Goal: Information Seeking & Learning: Find specific fact

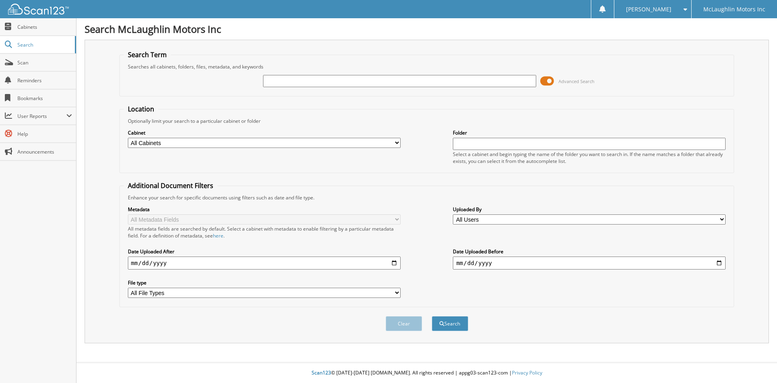
click at [293, 85] on input "text" at bounding box center [399, 81] width 273 height 12
type input "2574966"
click at [432, 316] on button "Search" at bounding box center [450, 323] width 36 height 15
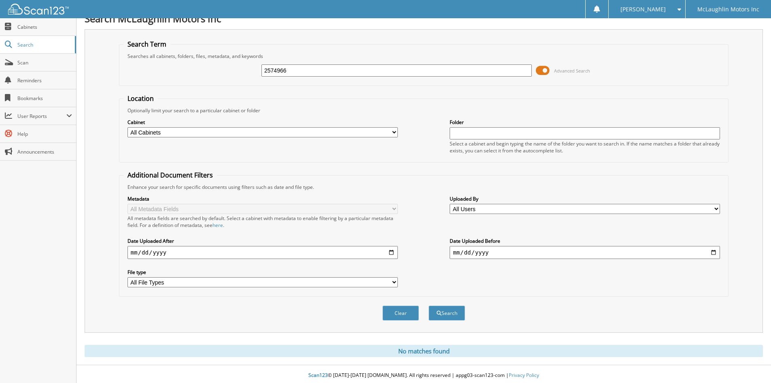
scroll to position [13, 0]
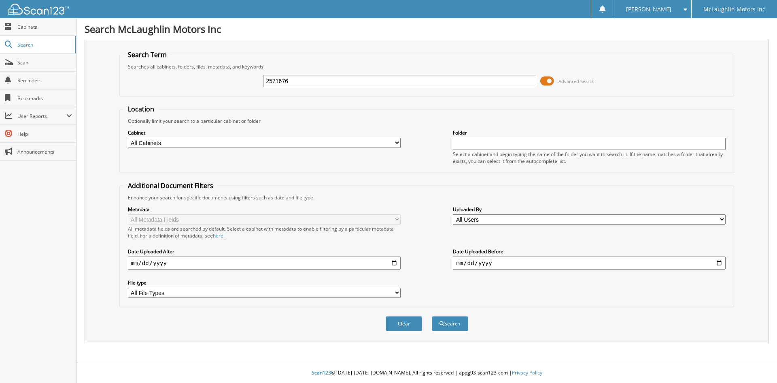
type input "2571676"
click at [432, 316] on button "Search" at bounding box center [450, 323] width 36 height 15
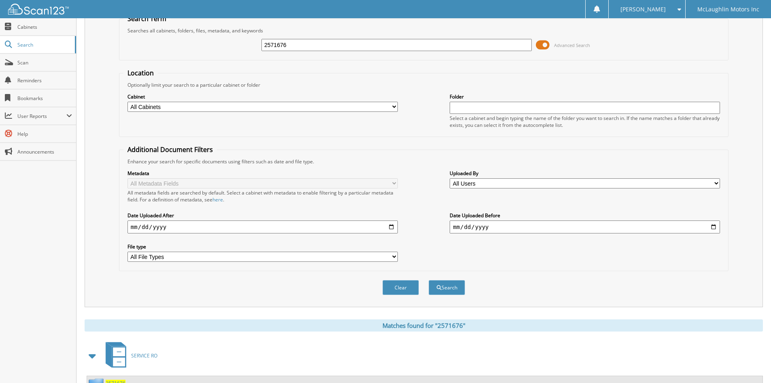
scroll to position [115, 0]
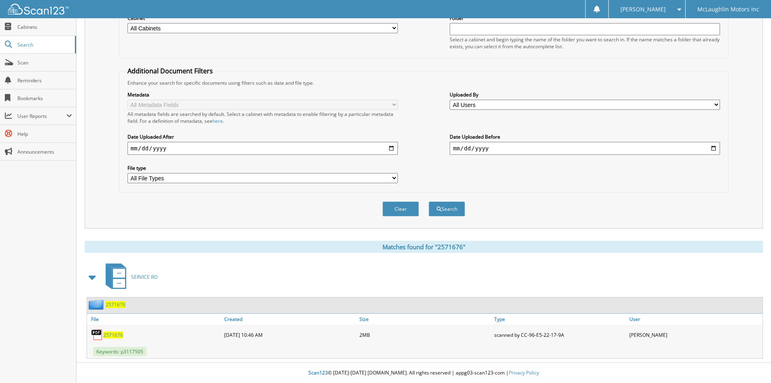
click at [114, 334] on span "2571676" at bounding box center [113, 334] width 20 height 7
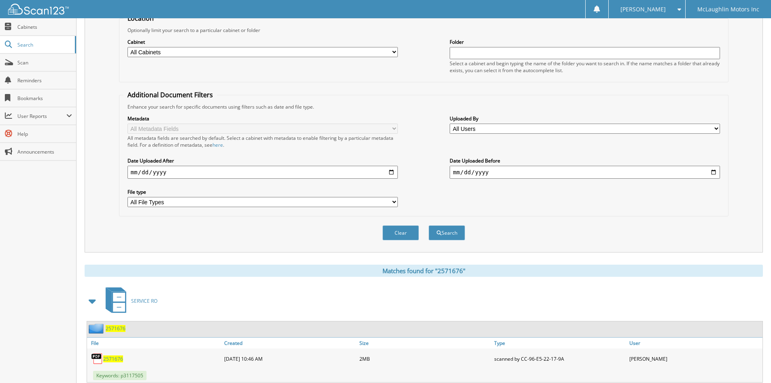
scroll to position [0, 0]
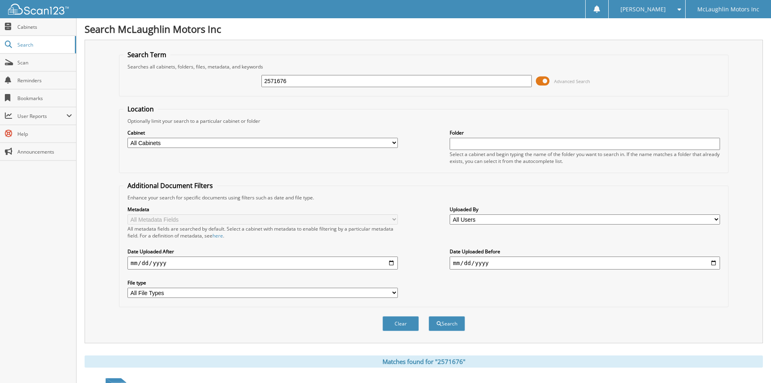
click at [313, 77] on input "2571676" at bounding box center [397, 81] width 270 height 12
type input "2570553"
click at [429, 316] on button "Search" at bounding box center [447, 323] width 36 height 15
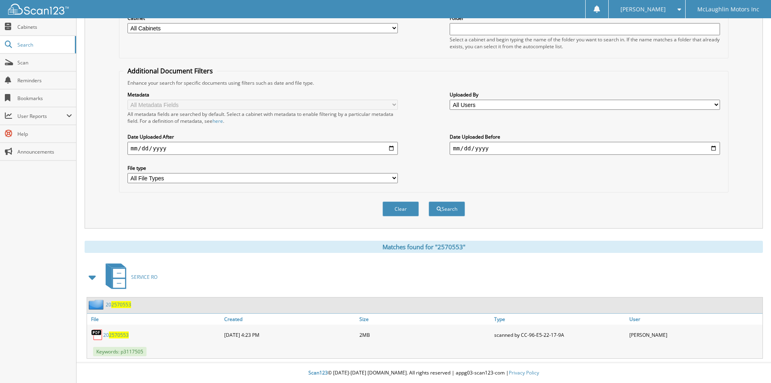
click at [117, 334] on span "2570553" at bounding box center [119, 334] width 20 height 7
